Goal: Register for event/course

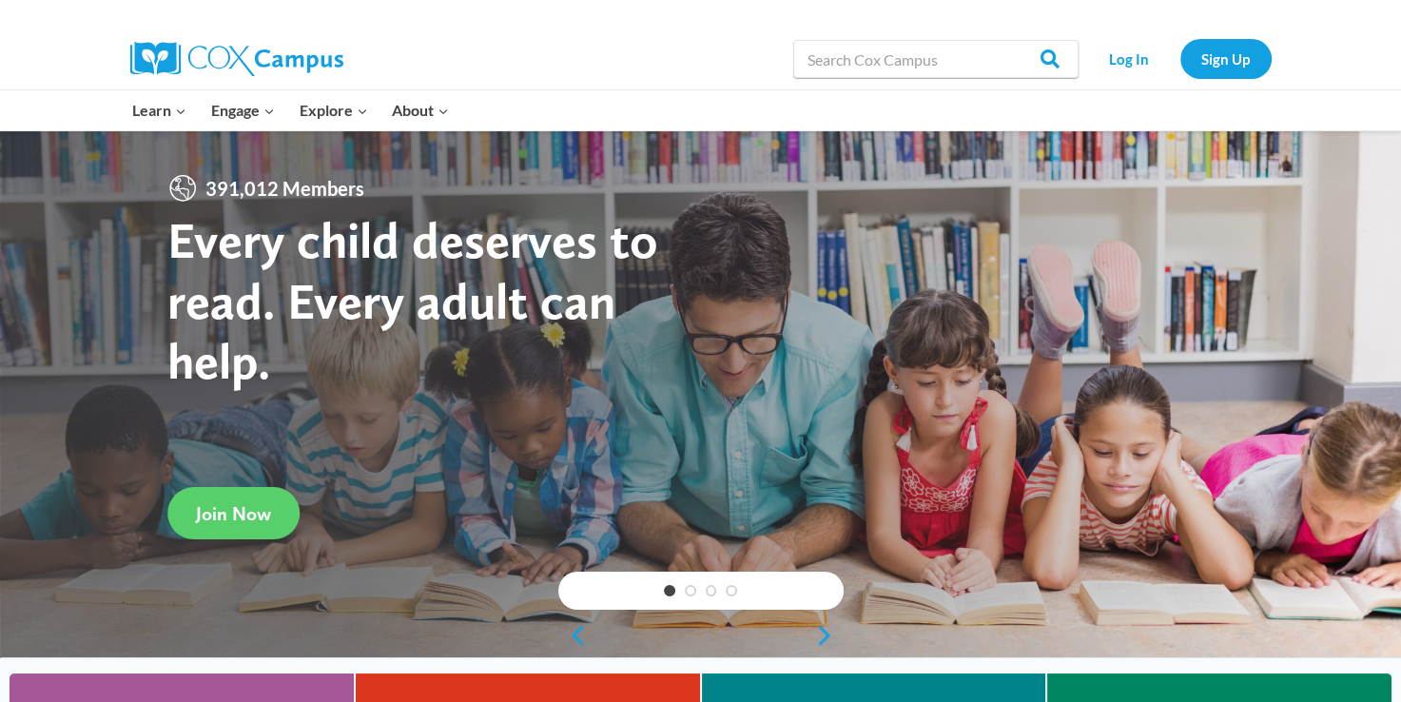
click at [514, 95] on div "Learn Expand PK-5 Structured Literacy Program En español Early Care and Learnin…" at bounding box center [496, 110] width 751 height 40
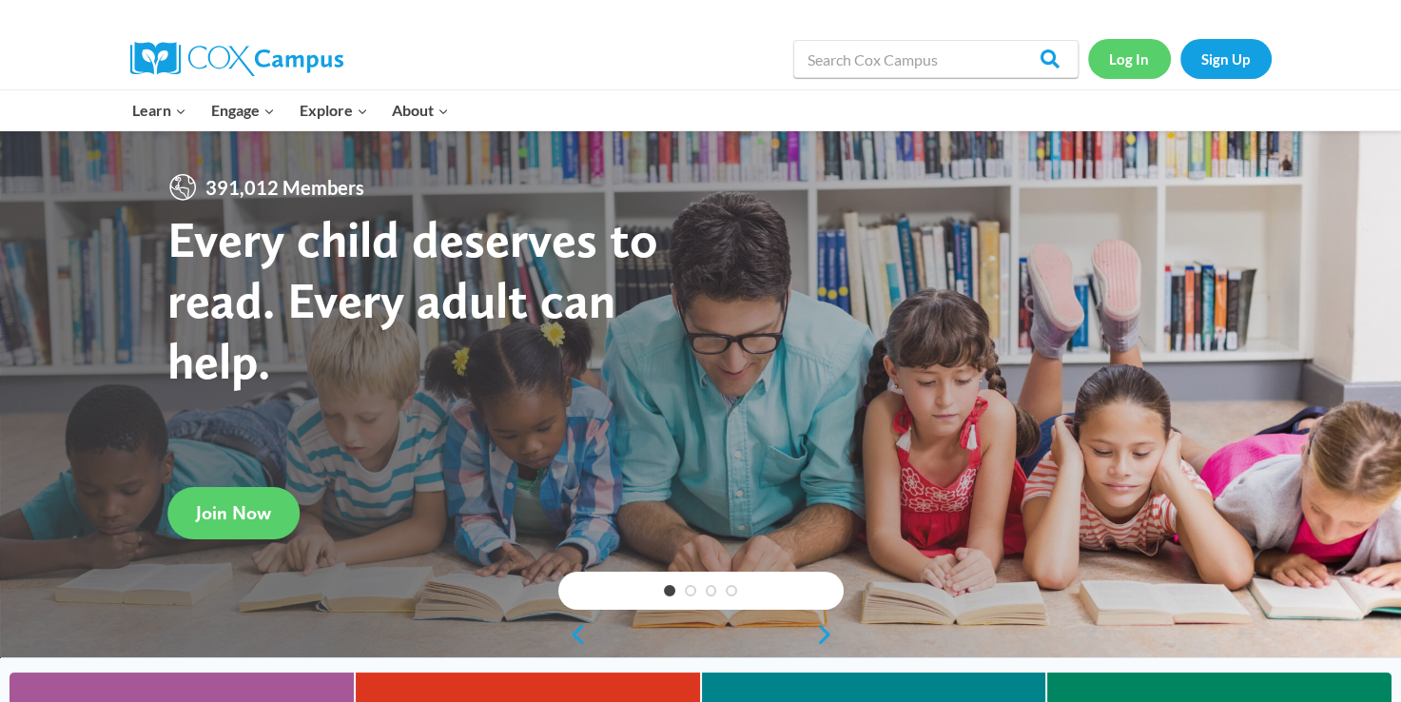
click at [1124, 59] on link "Log In" at bounding box center [1129, 58] width 83 height 39
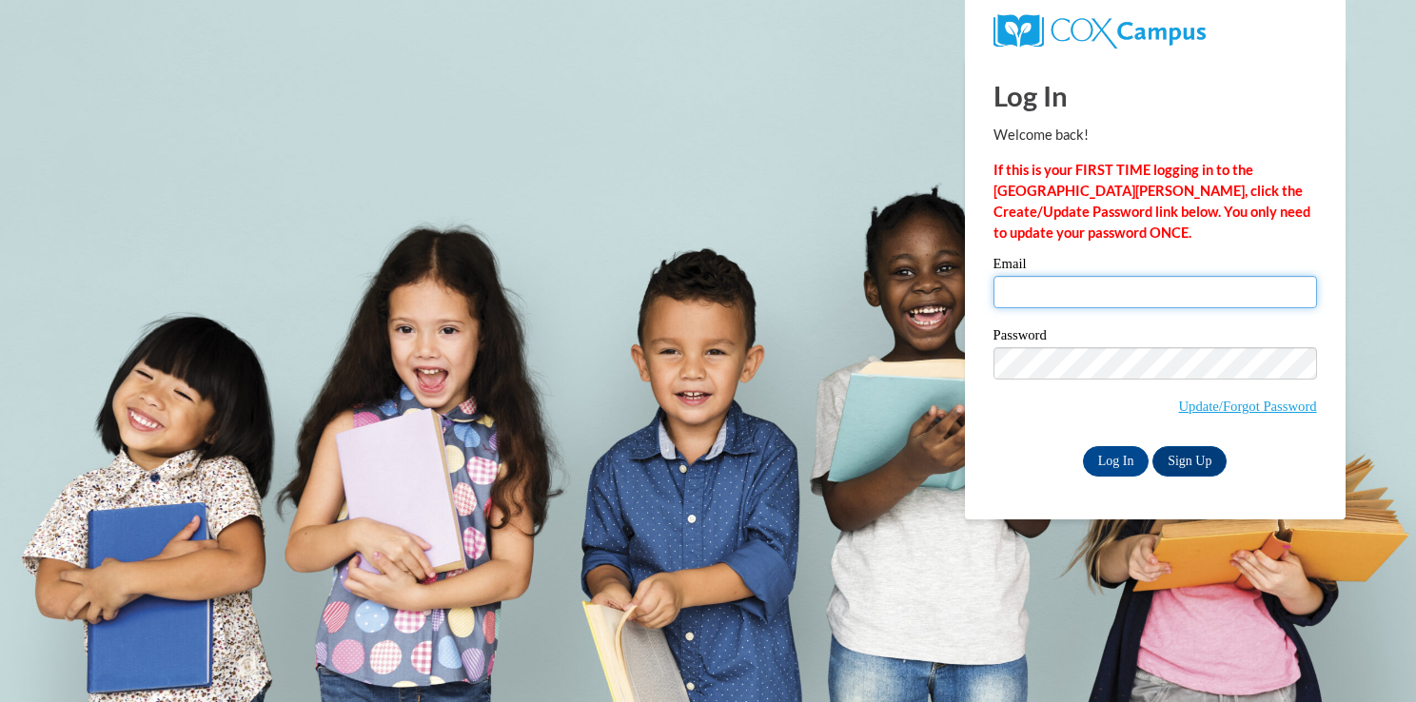
click at [1085, 293] on input "Email" at bounding box center [1154, 292] width 323 height 32
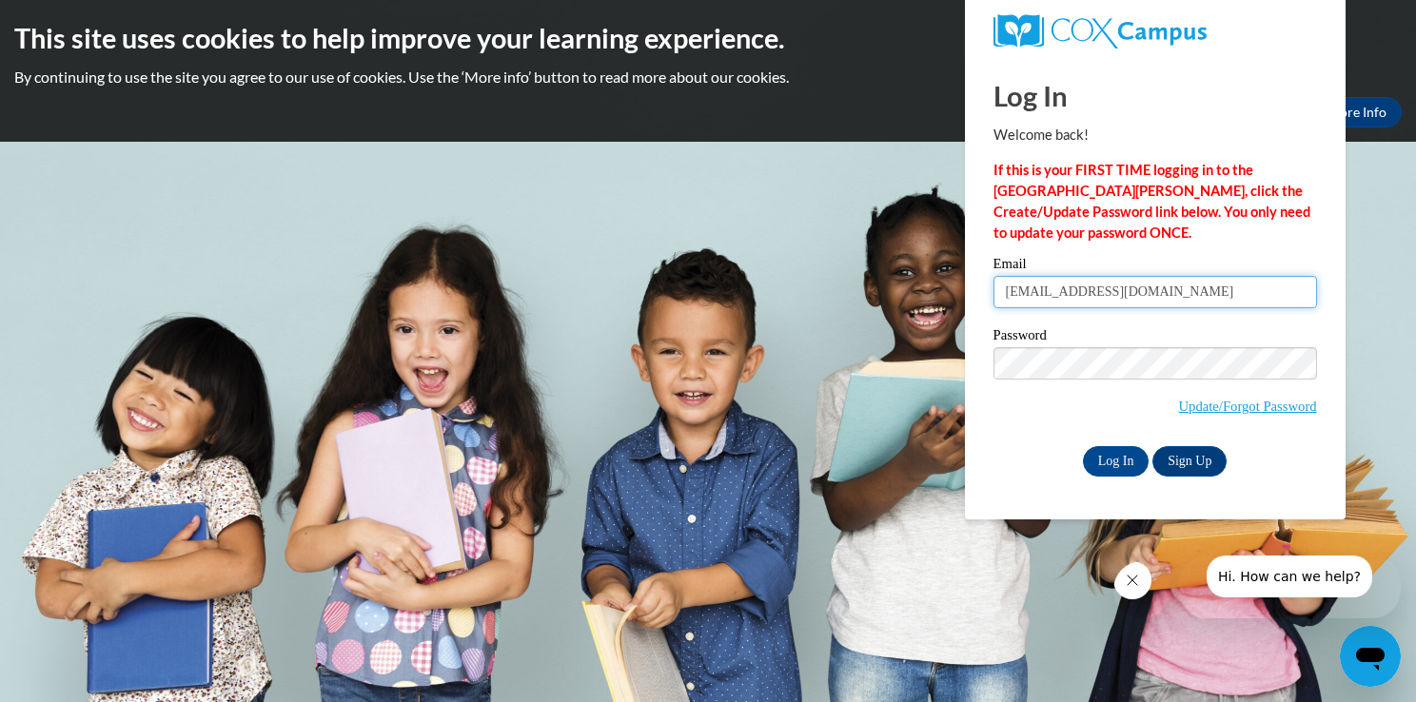
type input "haleycamarse@gmail.com"
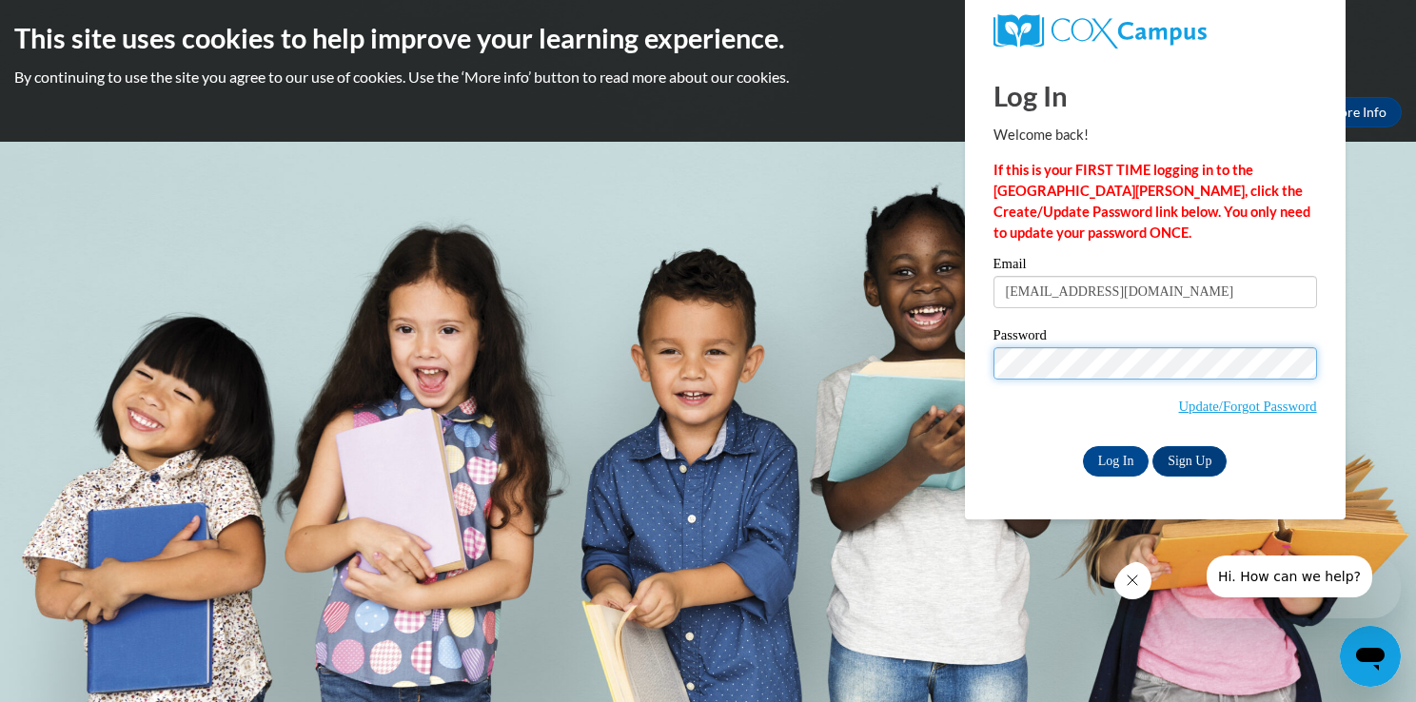
click at [1083, 446] on input "Log In" at bounding box center [1116, 461] width 67 height 30
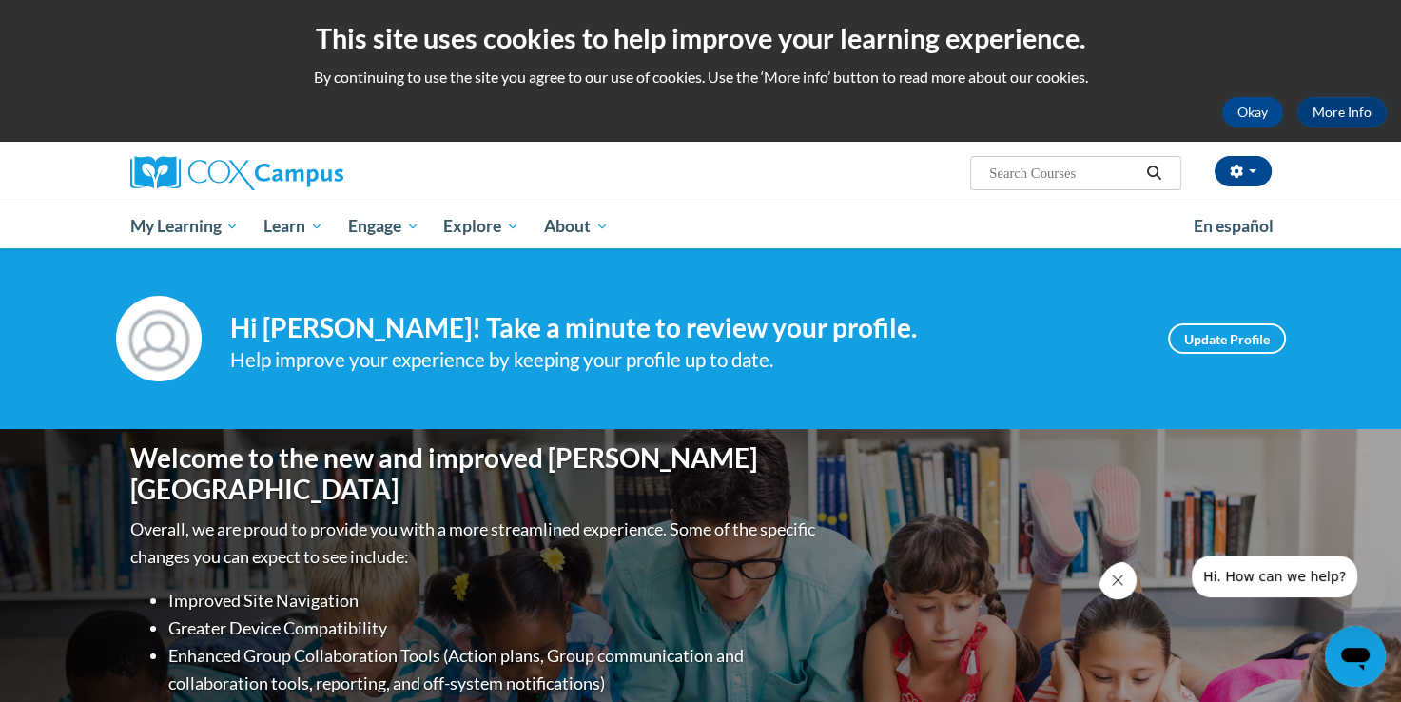
click at [1045, 165] on input "Search..." at bounding box center [1064, 173] width 152 height 23
type input "transforming story time"
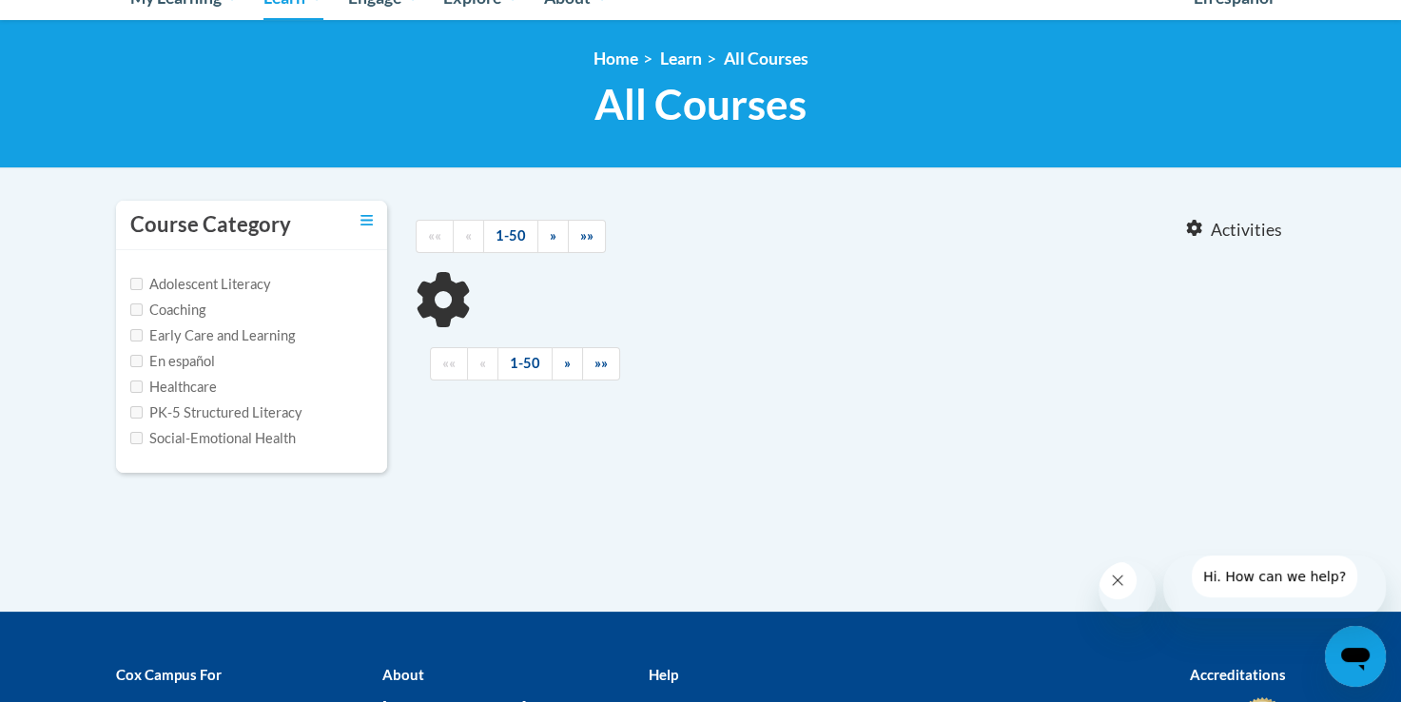
scroll to position [228, 0]
type input "transforming story time"
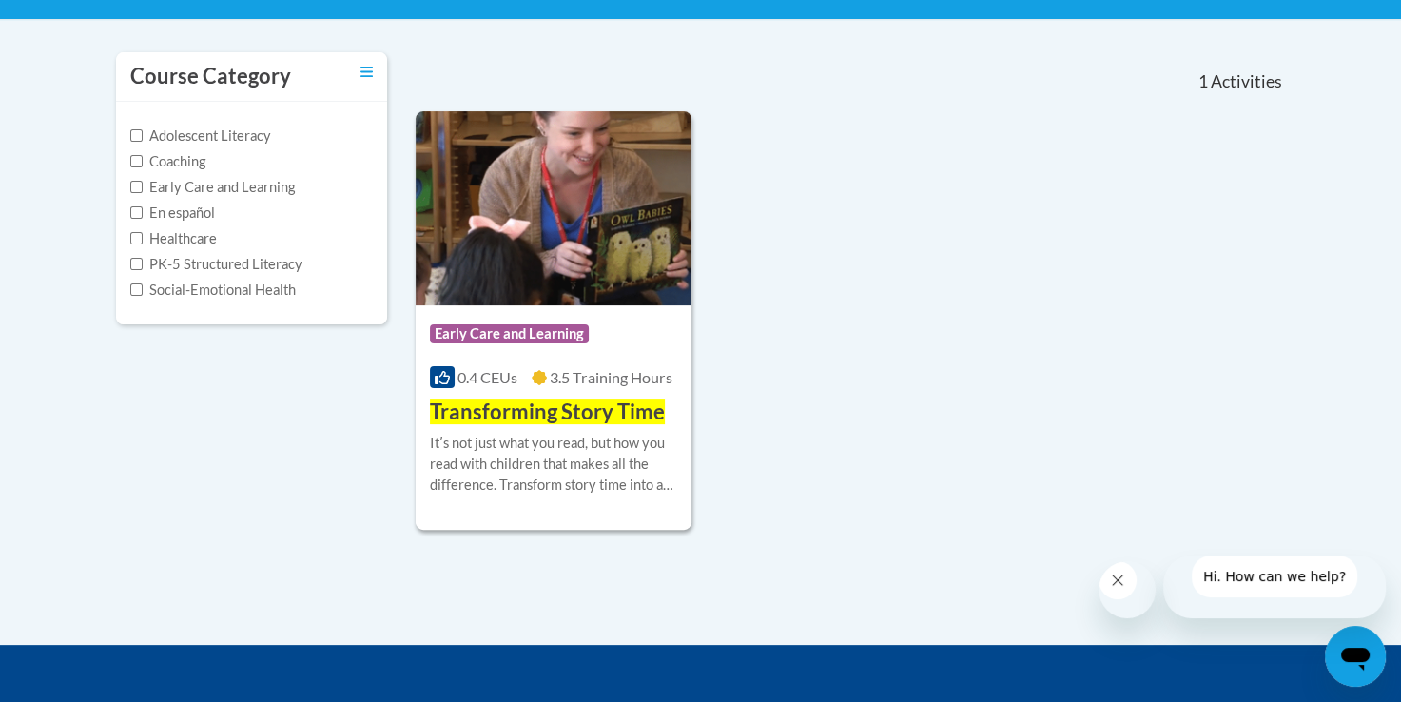
scroll to position [377, 0]
click at [642, 409] on span "Transforming Story Time" at bounding box center [547, 412] width 235 height 26
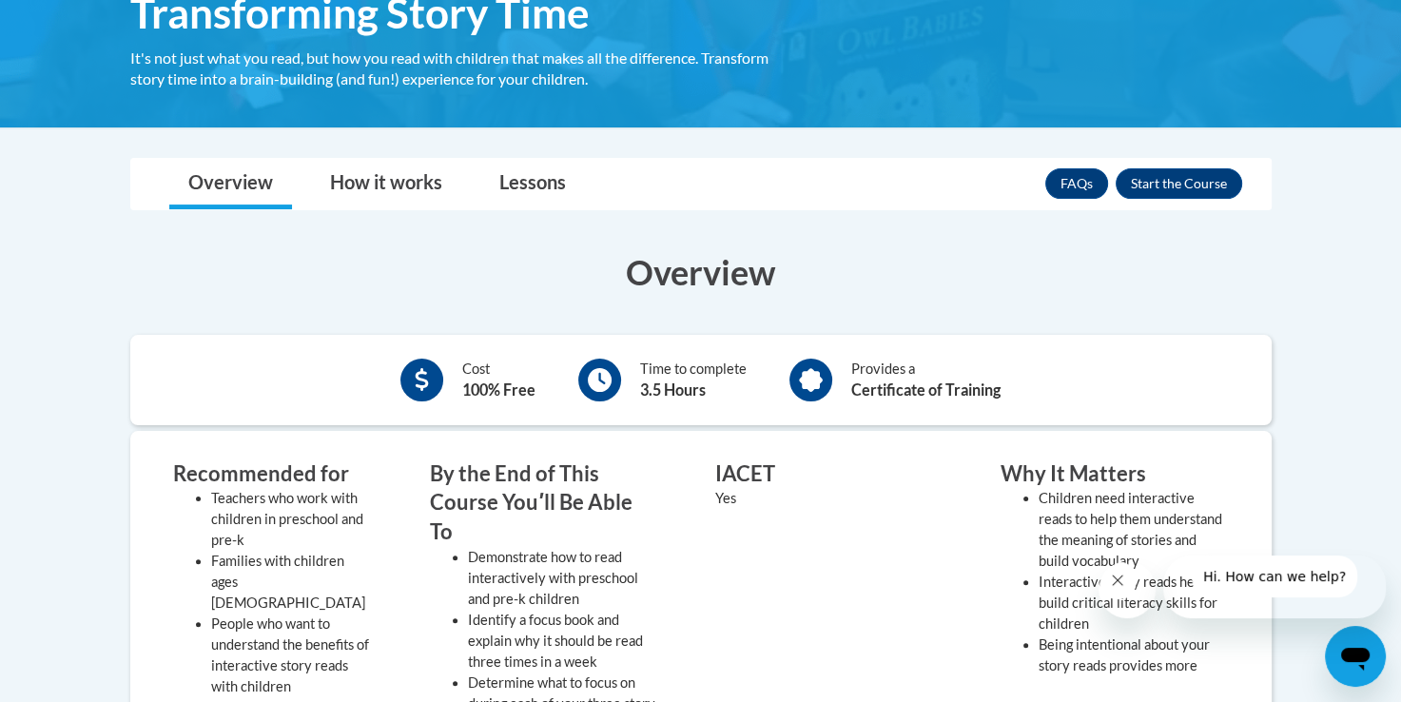
scroll to position [335, 0]
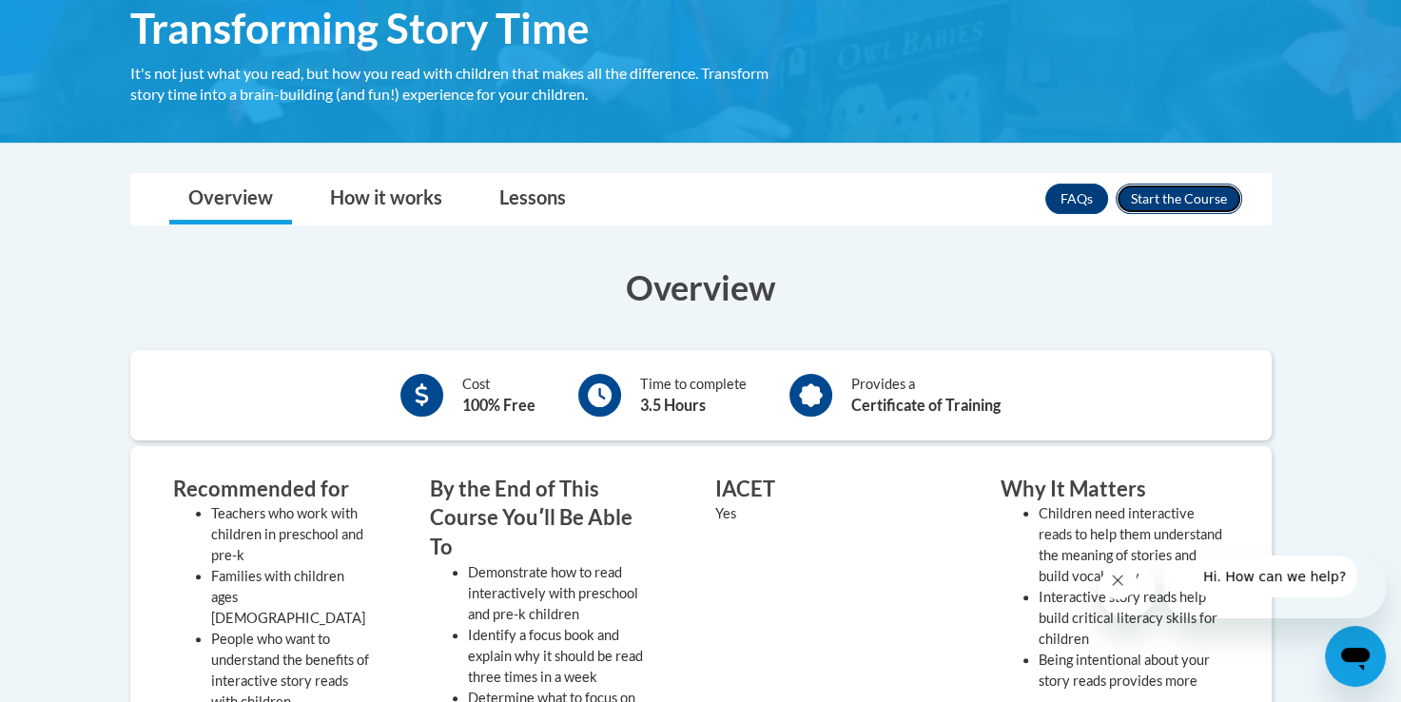
click at [1197, 187] on button "Enroll" at bounding box center [1179, 199] width 127 height 30
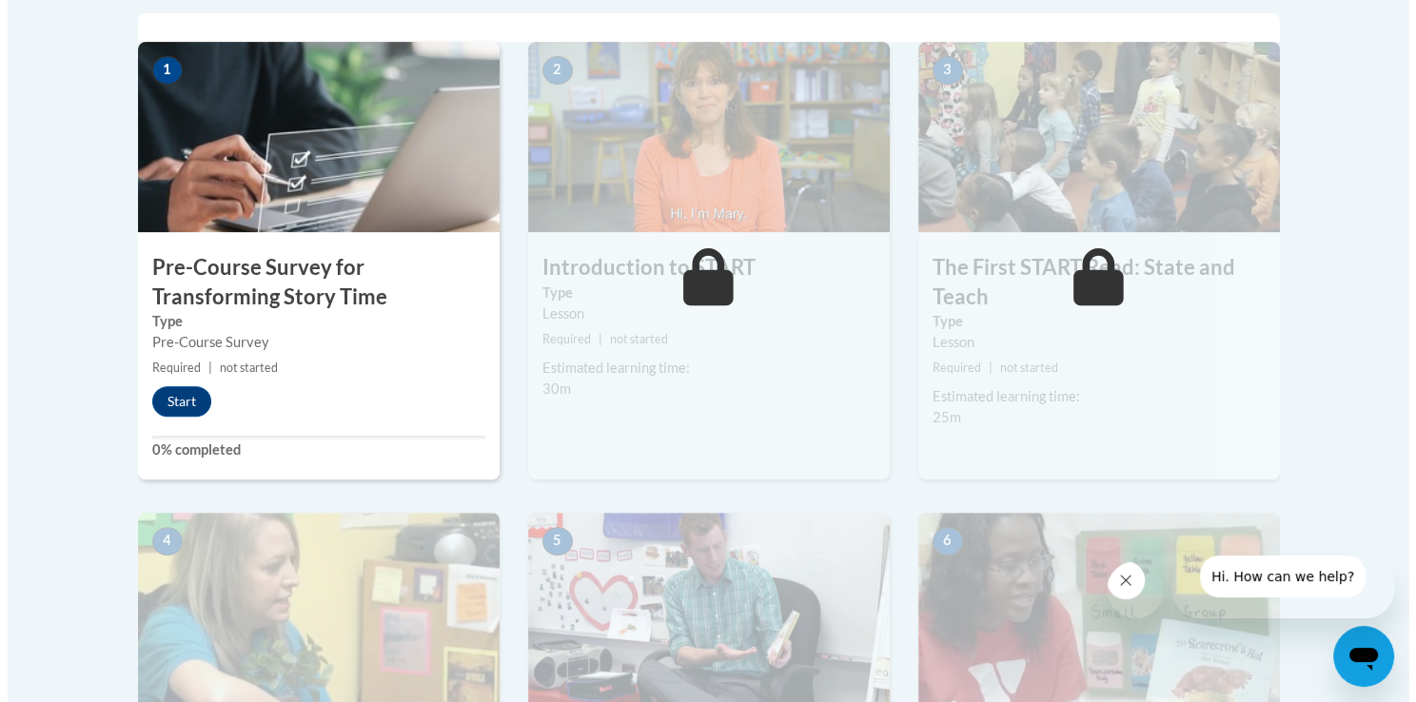
scroll to position [624, 0]
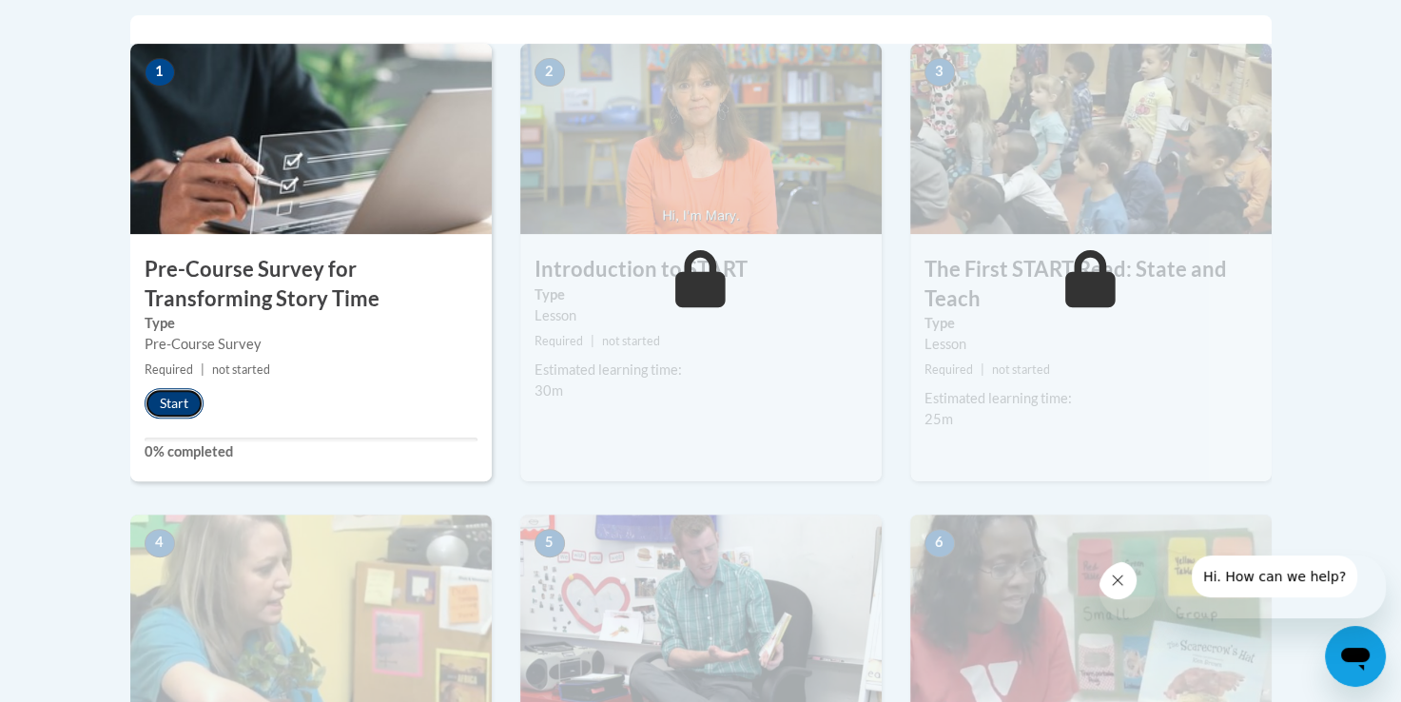
click at [175, 401] on button "Start" at bounding box center [174, 403] width 59 height 30
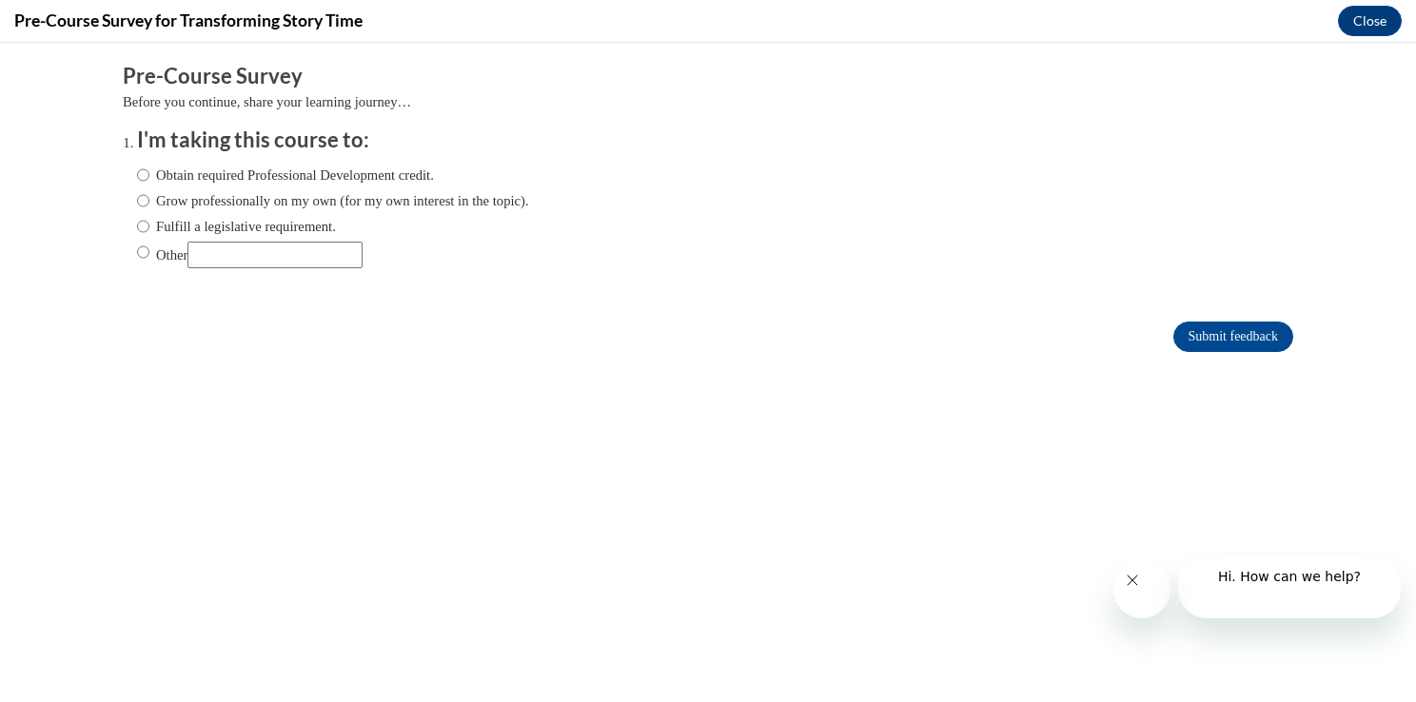
scroll to position [0, 0]
click at [137, 177] on input "Obtain required Professional Development credit." at bounding box center [143, 175] width 12 height 21
radio input "true"
click at [1242, 344] on input "Submit feedback" at bounding box center [1233, 337] width 120 height 30
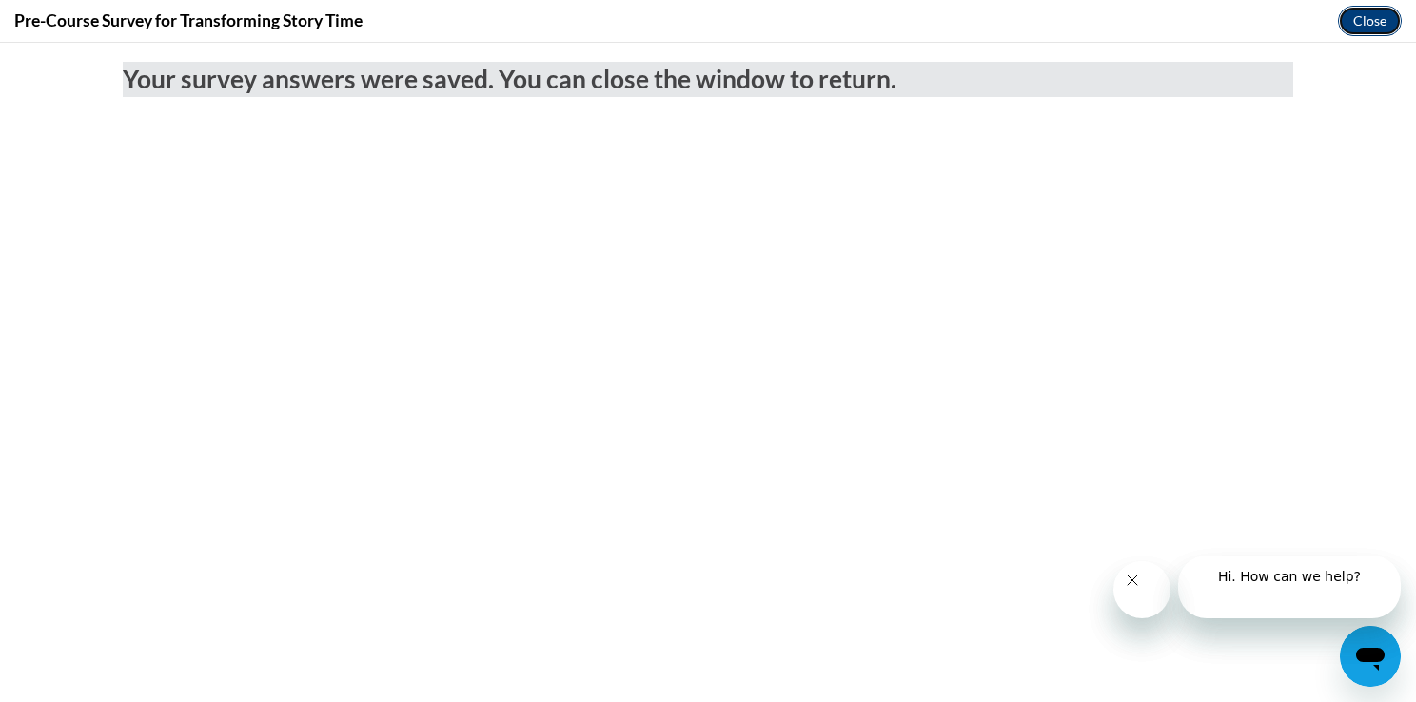
click at [1360, 25] on button "Close" at bounding box center [1370, 21] width 64 height 30
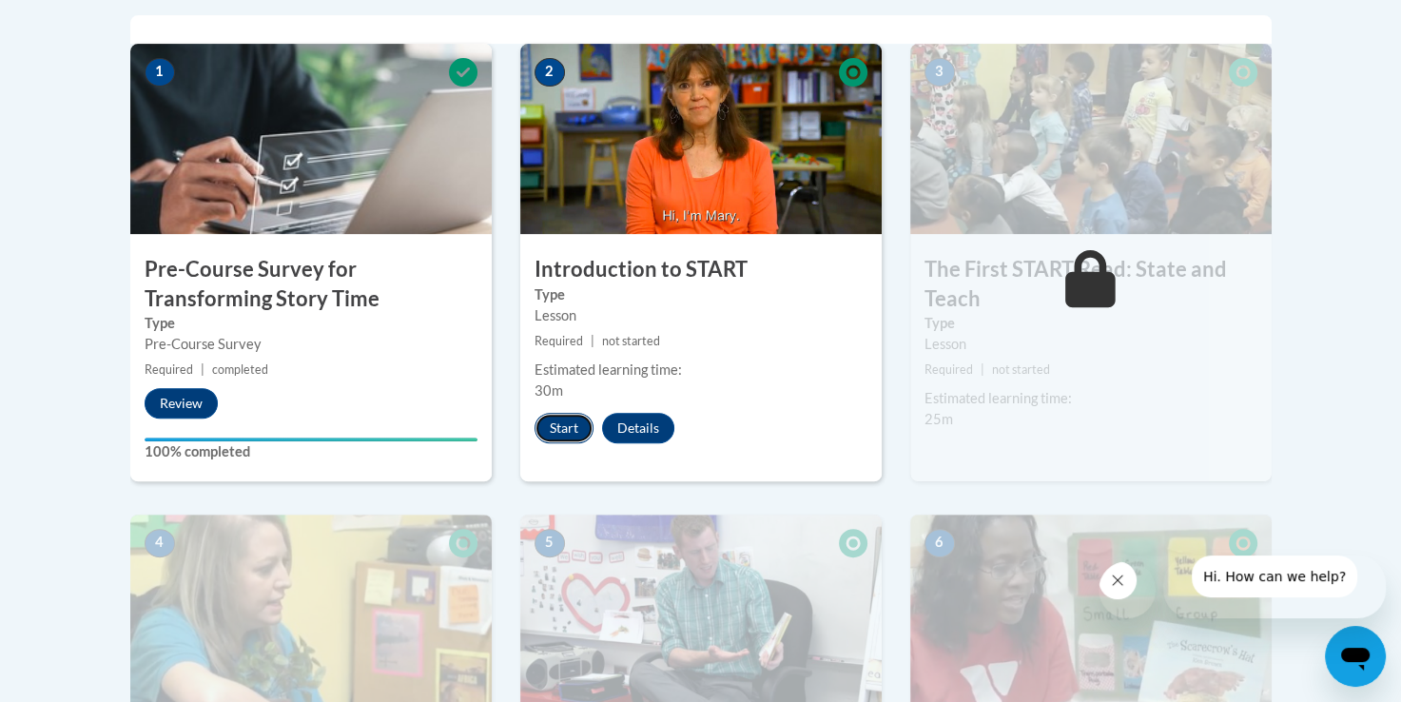
click at [563, 422] on button "Start" at bounding box center [564, 428] width 59 height 30
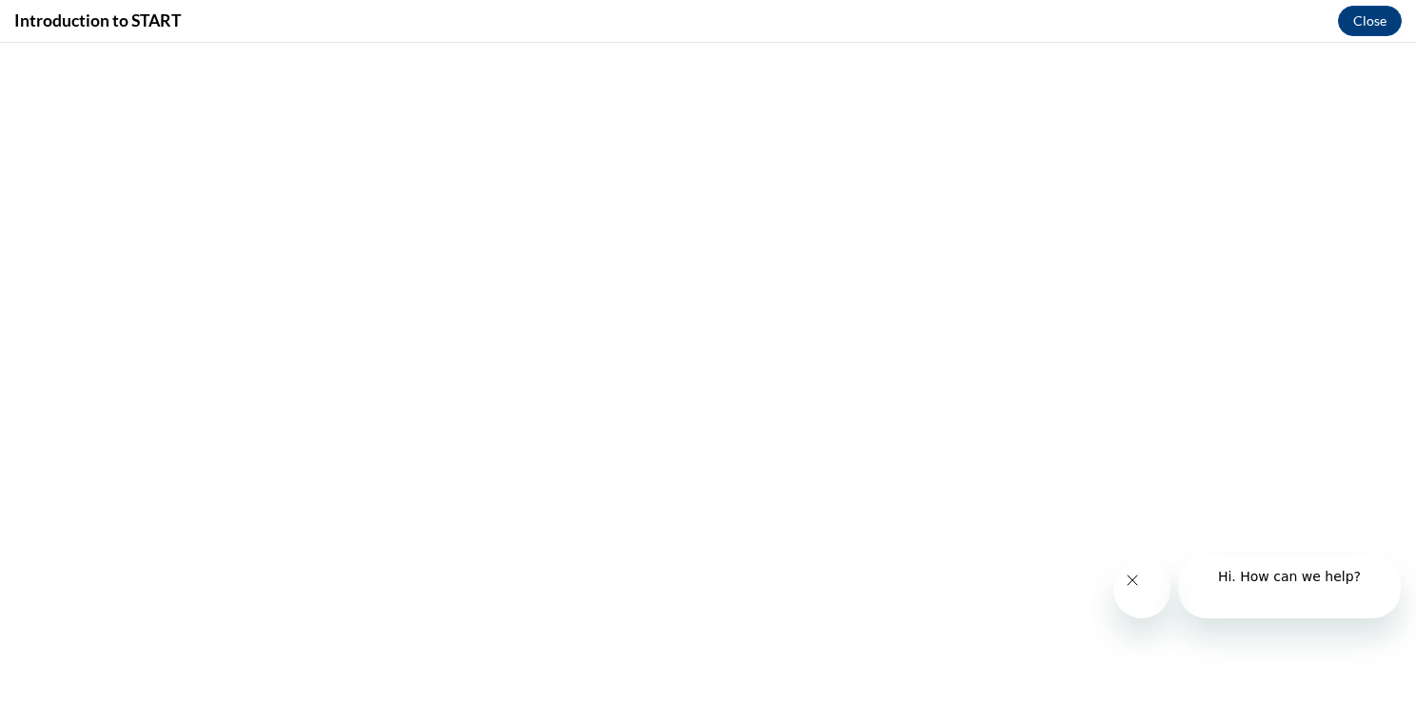
click at [1139, 588] on icon "Close message from company" at bounding box center [1131, 580] width 15 height 15
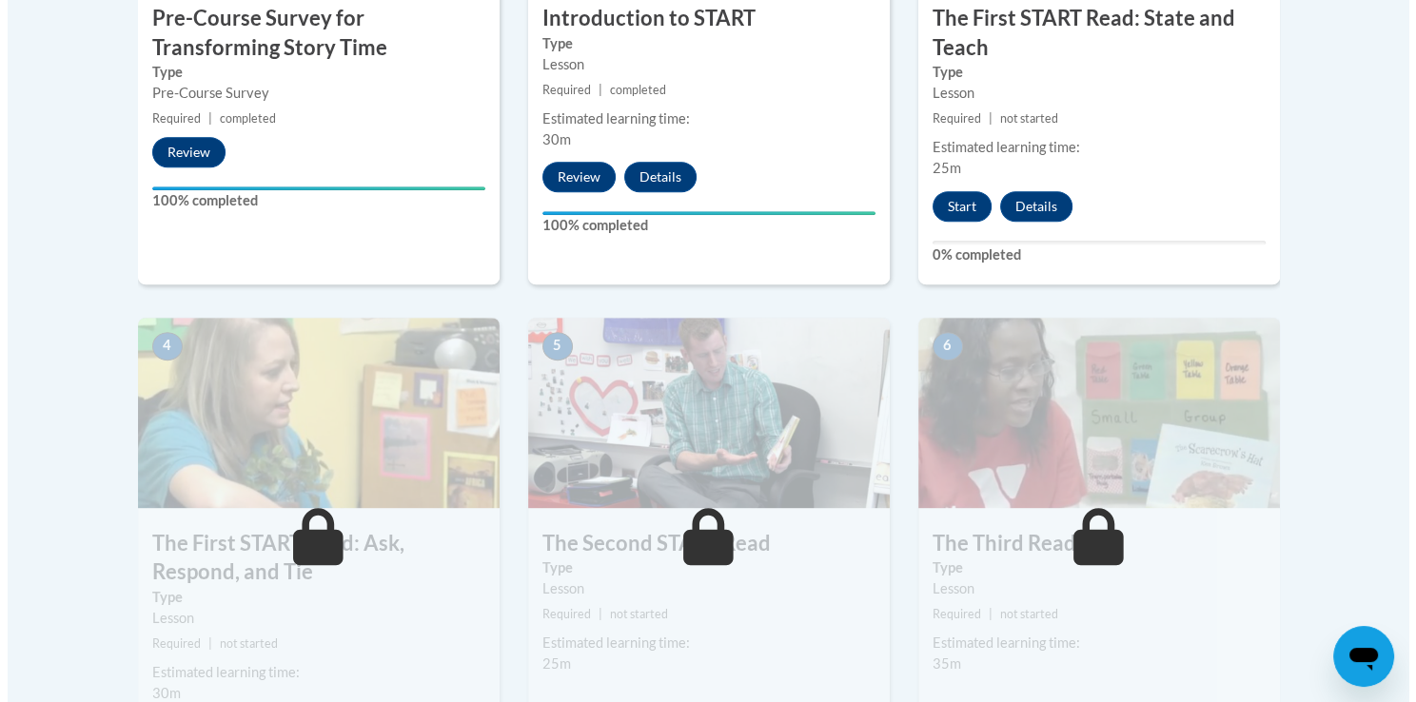
scroll to position [877, 0]
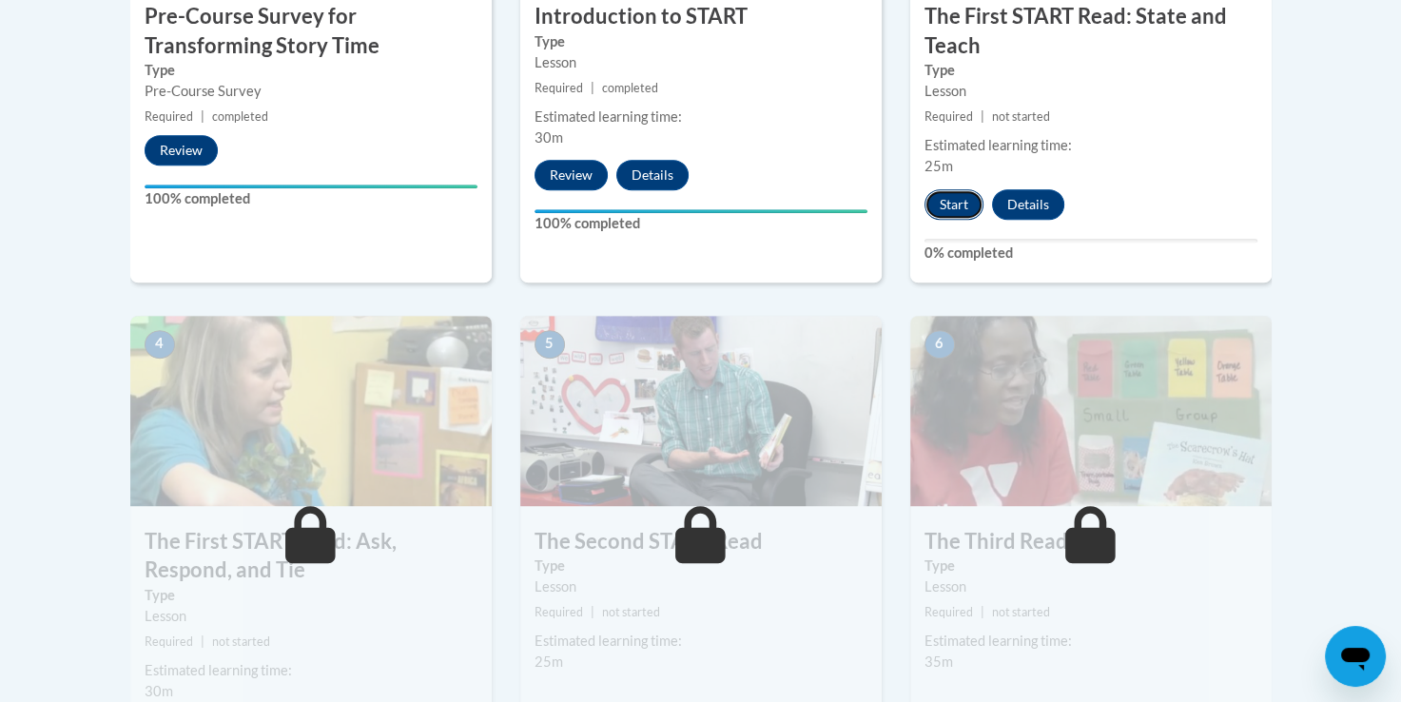
click at [953, 197] on button "Start" at bounding box center [954, 204] width 59 height 30
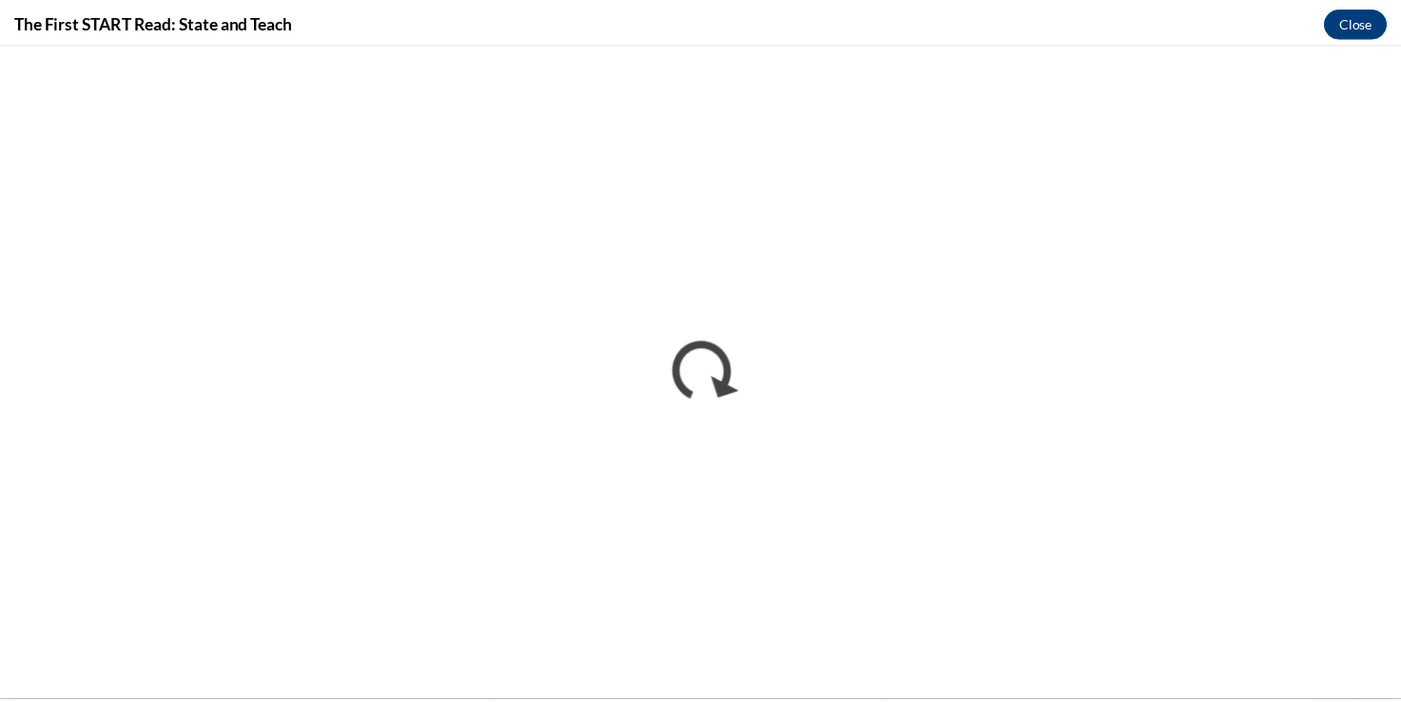
scroll to position [0, 0]
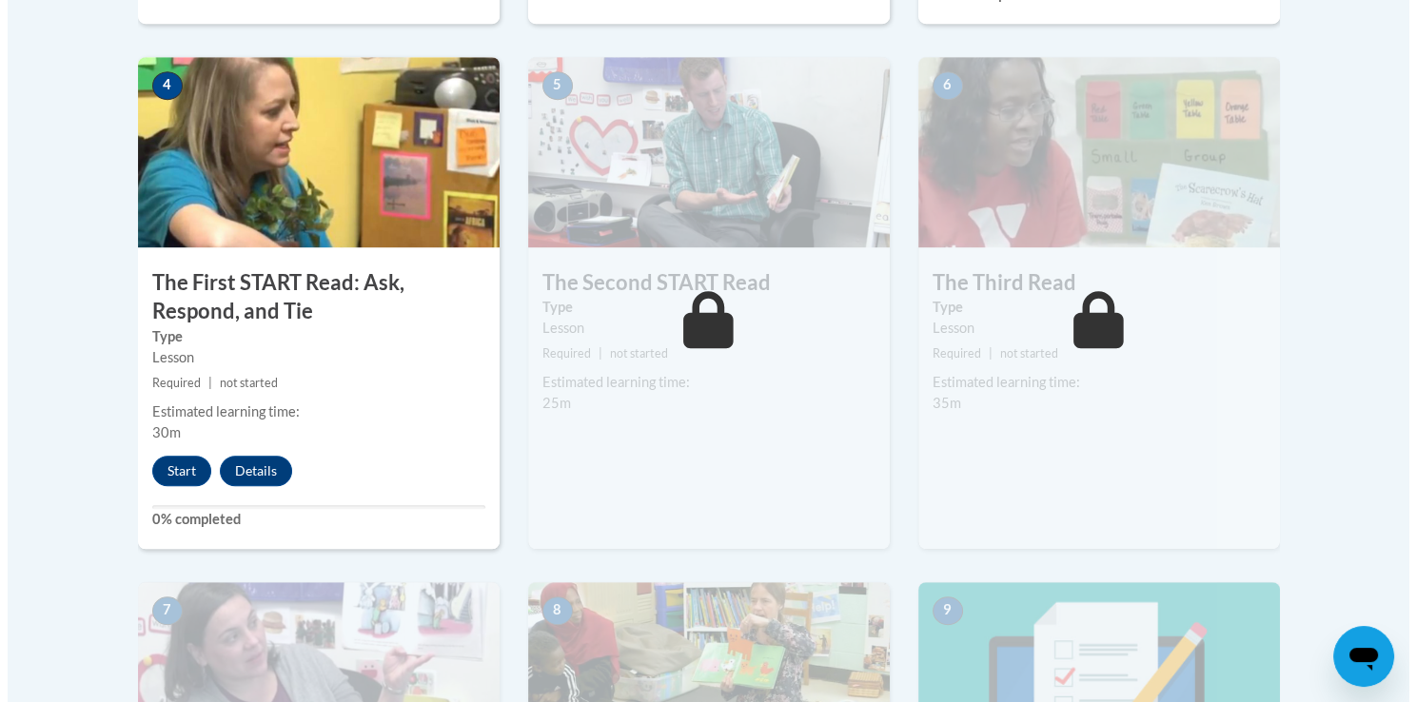
scroll to position [1124, 0]
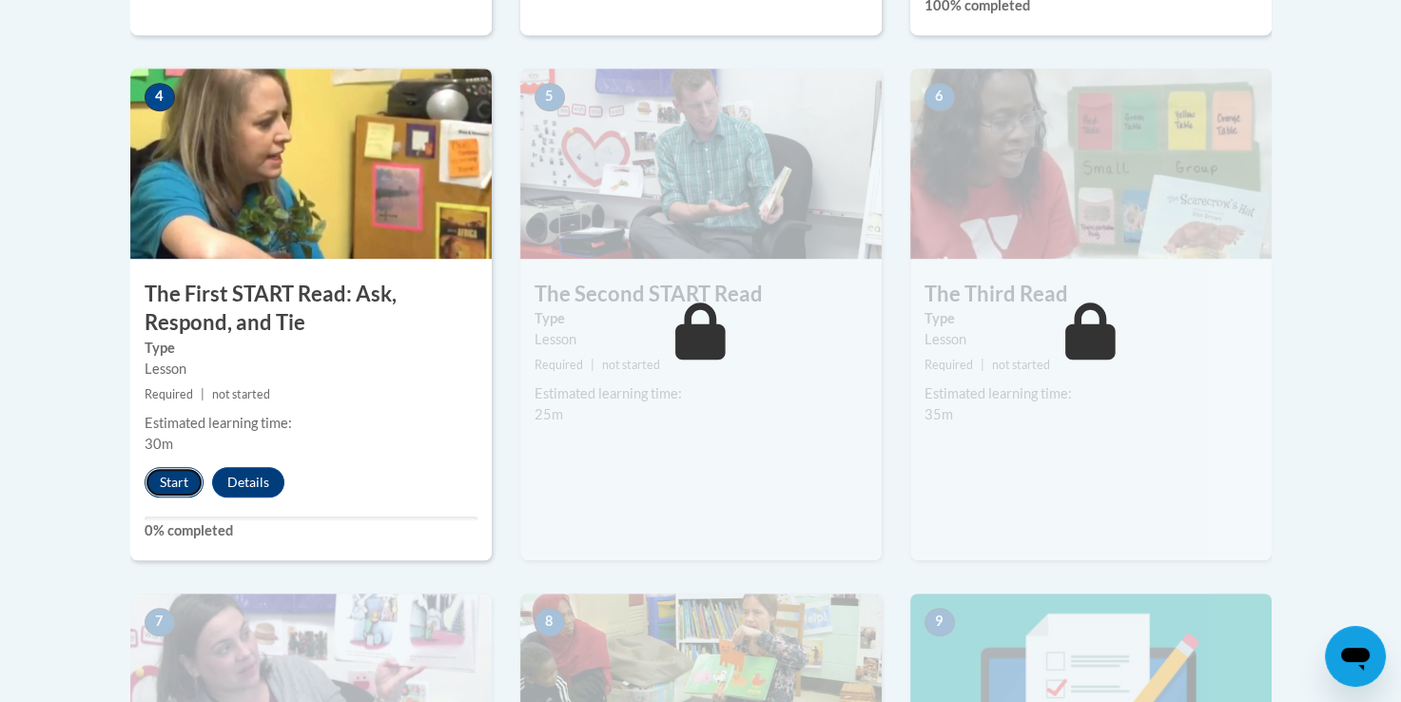
click at [174, 478] on button "Start" at bounding box center [174, 482] width 59 height 30
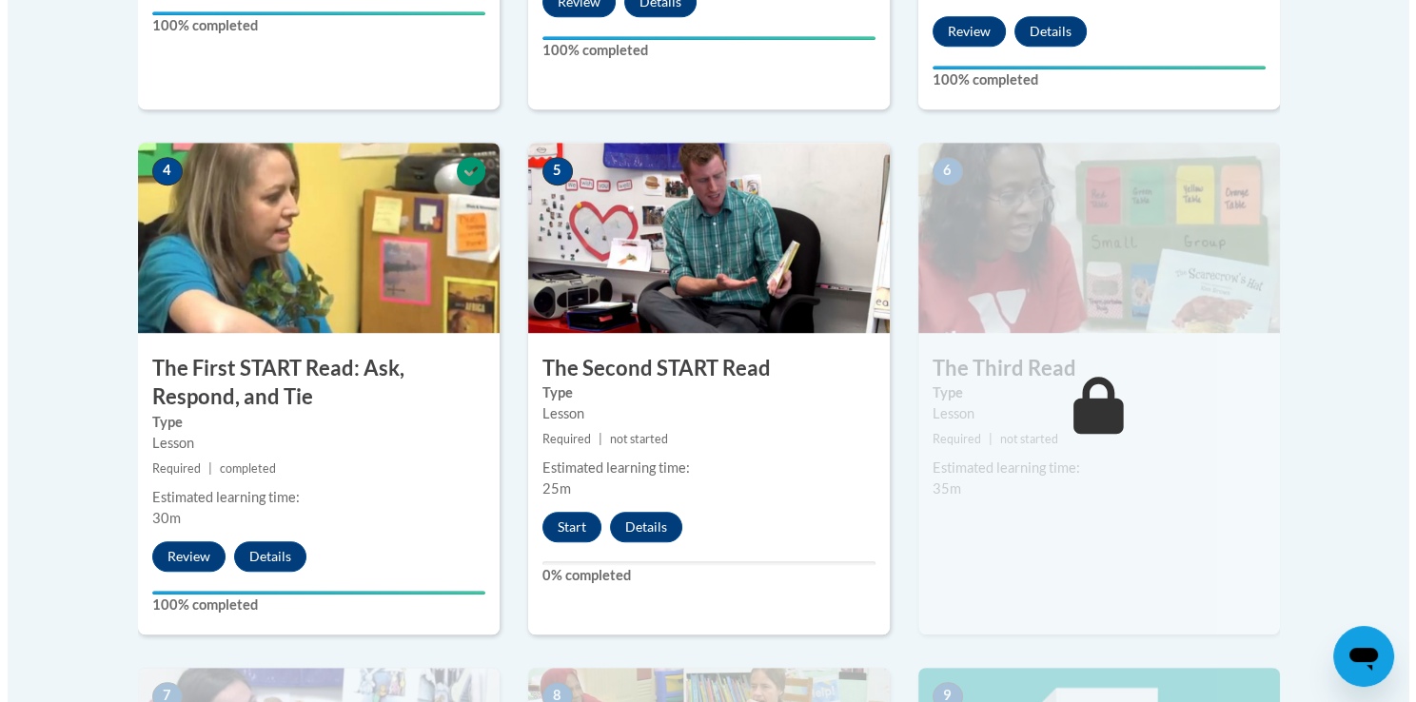
scroll to position [1052, 0]
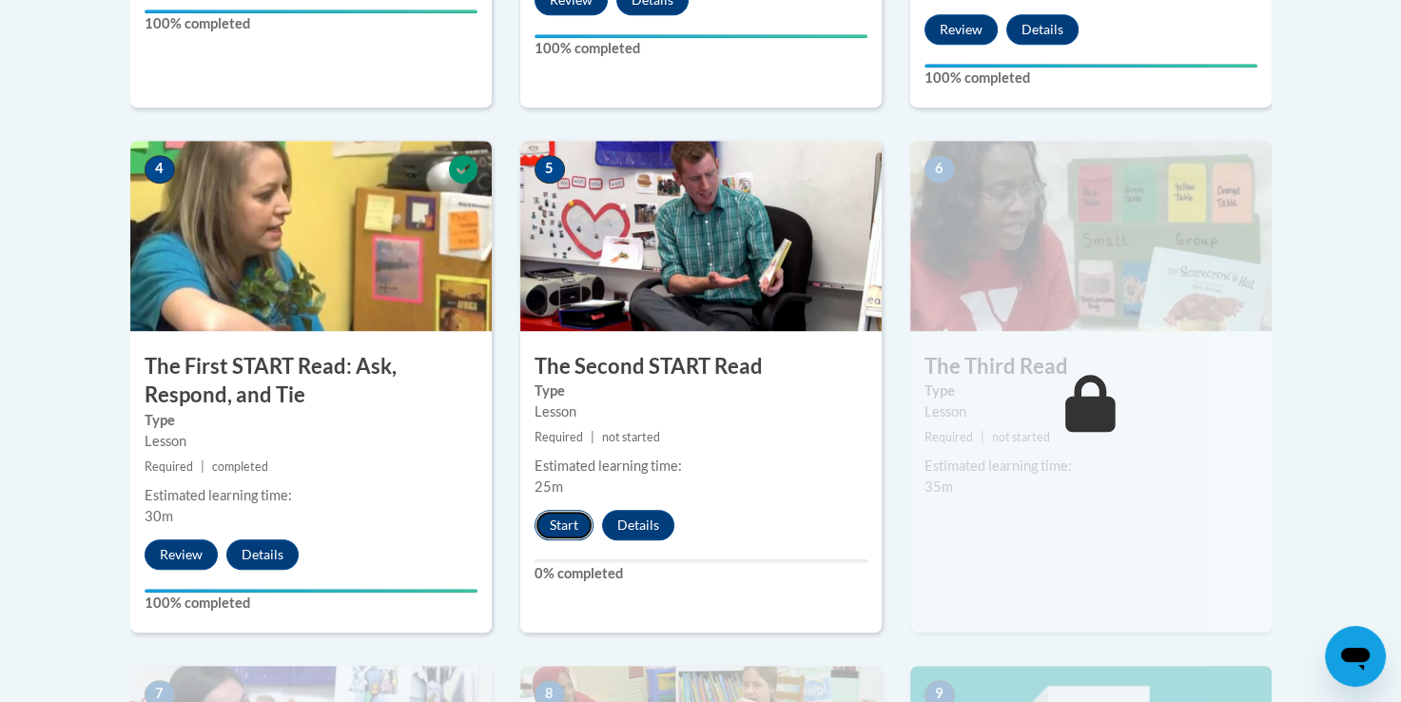
click at [558, 533] on button "Start" at bounding box center [564, 525] width 59 height 30
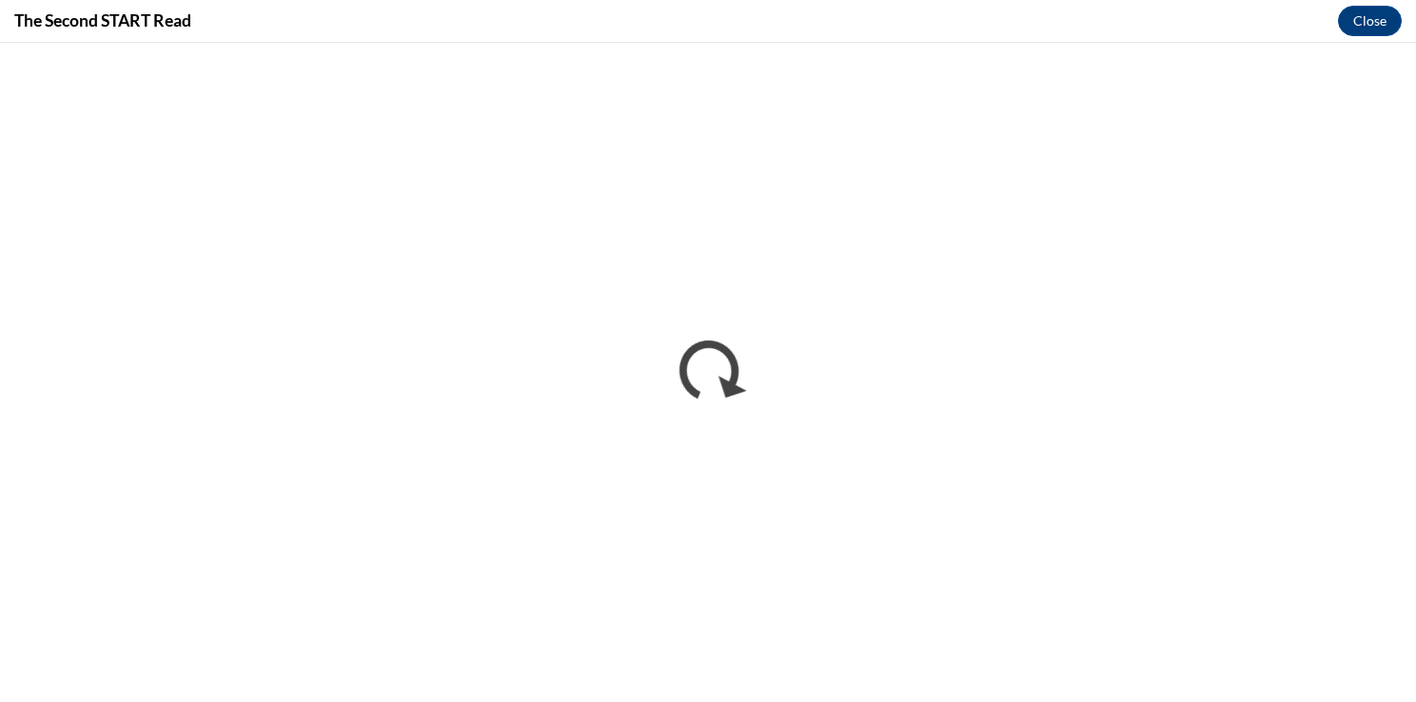
scroll to position [0, 0]
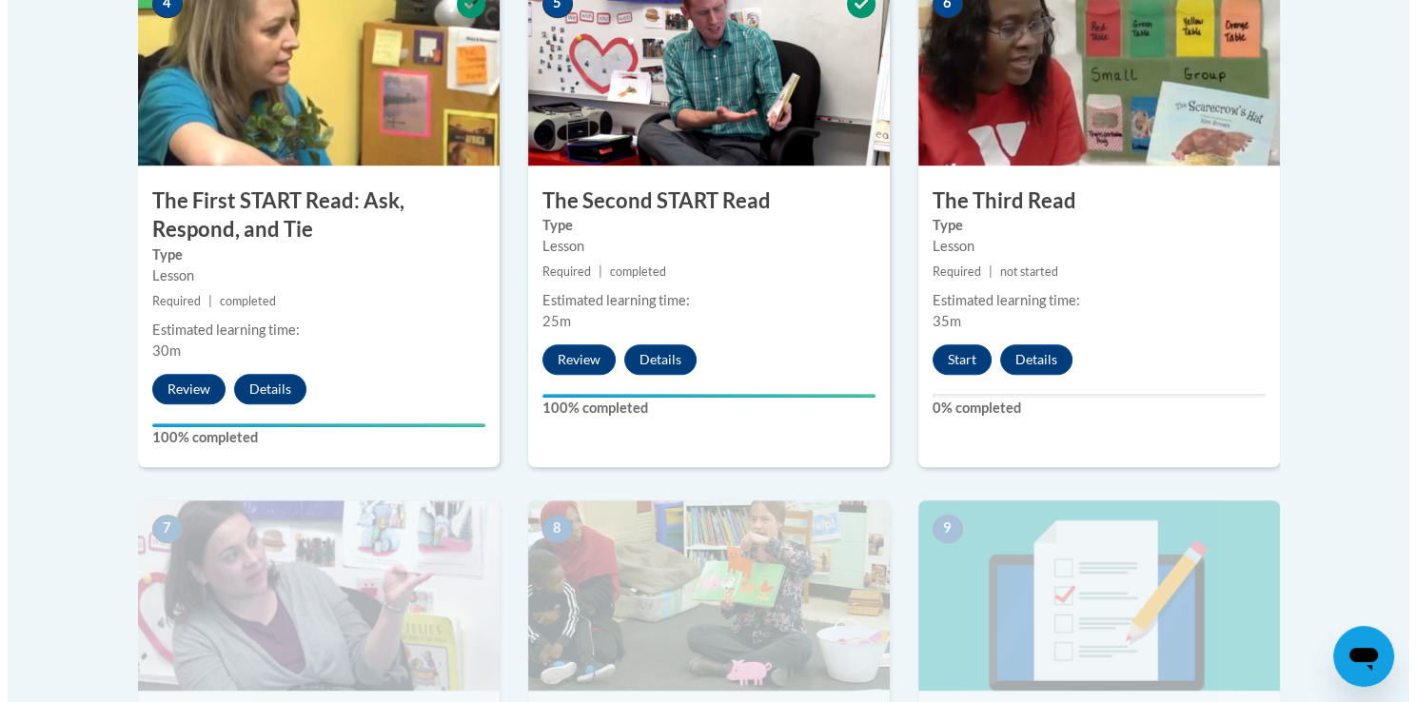
scroll to position [1233, 0]
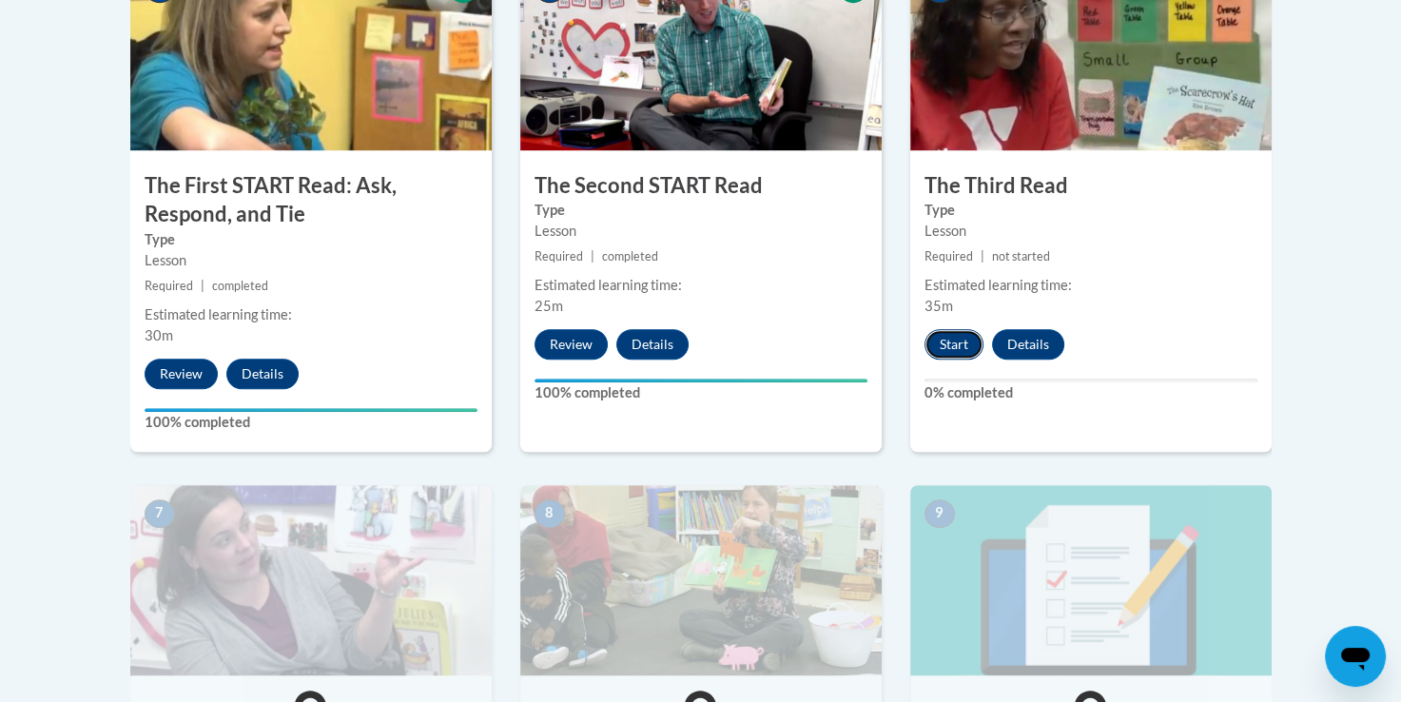
click at [974, 350] on button "Start" at bounding box center [954, 344] width 59 height 30
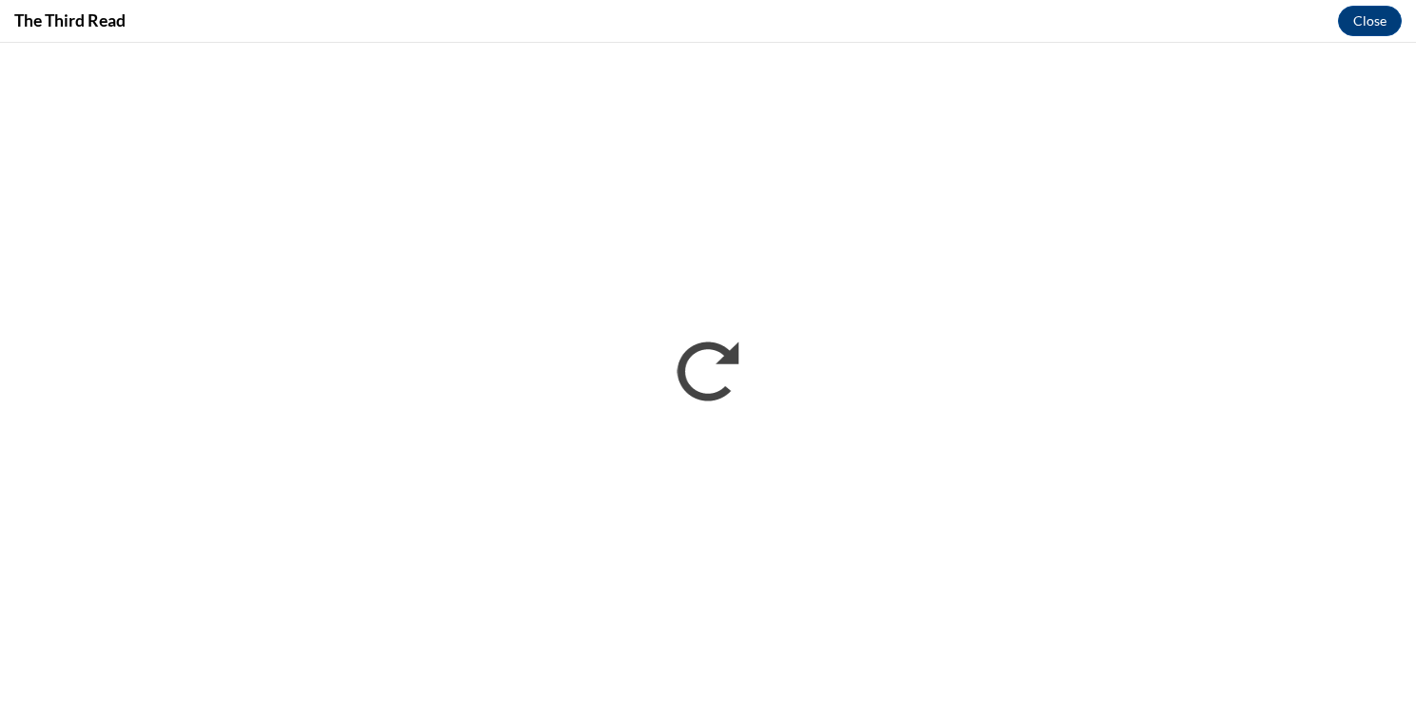
scroll to position [0, 0]
